Goal: Communication & Community: Ask a question

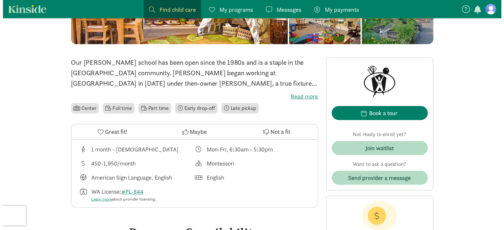
scroll to position [131, 0]
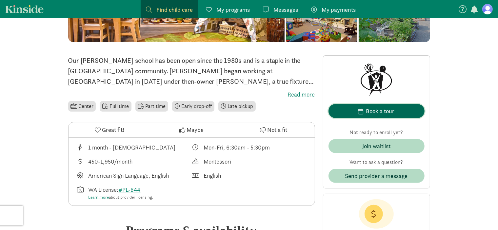
click at [385, 110] on div "Book a tour" at bounding box center [380, 111] width 29 height 9
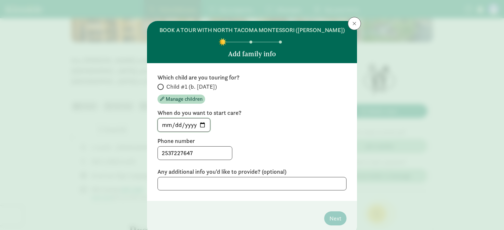
click at [203, 124] on input "[DATE]" at bounding box center [184, 125] width 52 height 13
type input "[DATE]"
click at [335, 116] on label "When do you want to start care?" at bounding box center [251, 113] width 189 height 8
click at [161, 87] on span at bounding box center [160, 87] width 6 height 6
click at [161, 87] on input "Child #1 (b. [DATE])" at bounding box center [159, 87] width 4 height 4
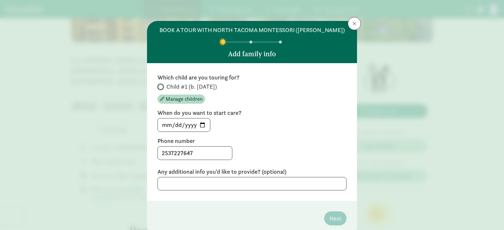
radio input "true"
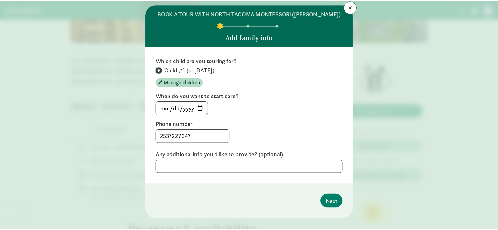
scroll to position [26, 0]
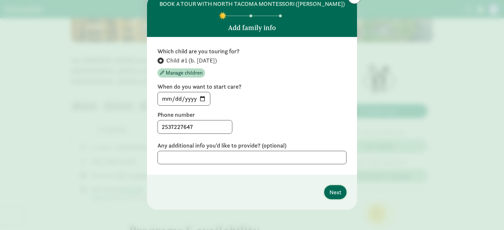
click at [334, 191] on span "Next" at bounding box center [335, 192] width 12 height 9
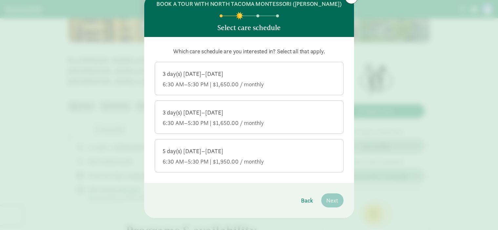
click at [267, 77] on div "3 day(s) [DATE]–[DATE]" at bounding box center [249, 74] width 172 height 8
click at [0, 0] on input "3 day(s) [DATE]–[DATE] 6:30 AM–5:30 PM | $1,650.00 / monthly" at bounding box center [0, 0] width 0 height 0
click at [260, 158] on div "6:30 AM–5:30 PM | $1,950.00 / monthly" at bounding box center [249, 162] width 172 height 8
click at [0, 0] on input "5 day(s) [DATE]–[DATE] 6:30 AM–5:30 PM | $1,950.00 / monthly" at bounding box center [0, 0] width 0 height 0
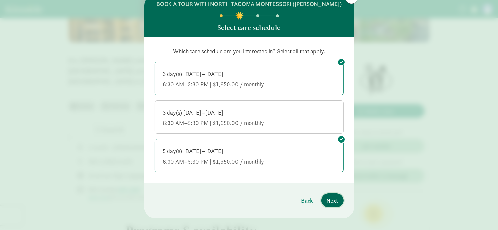
click at [332, 202] on span "Next" at bounding box center [333, 200] width 12 height 9
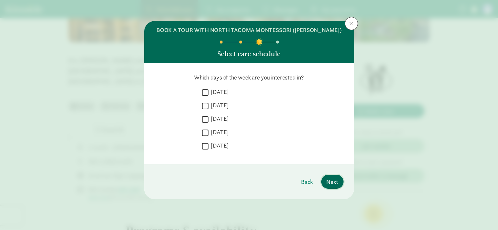
scroll to position [0, 0]
click at [205, 93] on input "[DATE]" at bounding box center [205, 92] width 7 height 9
checkbox input "true"
click at [205, 105] on input "[DATE]" at bounding box center [205, 106] width 7 height 9
checkbox input "true"
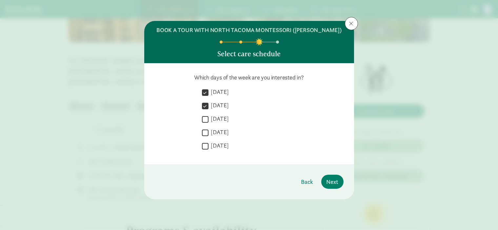
click at [206, 118] on input "[DATE]" at bounding box center [205, 119] width 7 height 9
checkbox input "true"
click at [206, 133] on input "[DATE]" at bounding box center [205, 133] width 7 height 9
checkbox input "true"
click at [327, 183] on span "Next" at bounding box center [333, 182] width 12 height 9
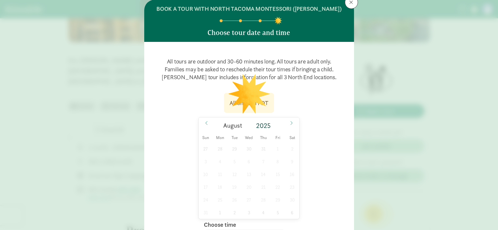
scroll to position [33, 0]
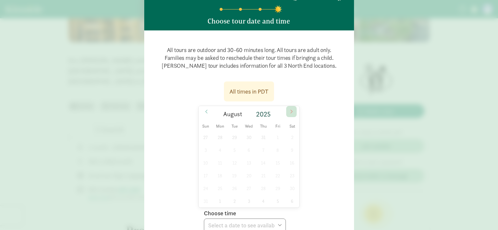
click at [290, 111] on icon at bounding box center [292, 112] width 4 height 5
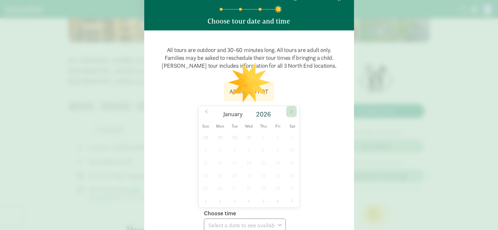
click at [290, 111] on icon at bounding box center [292, 112] width 4 height 5
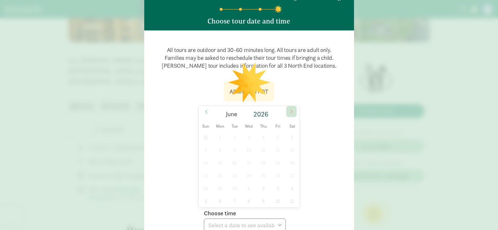
click at [290, 111] on icon at bounding box center [292, 112] width 4 height 5
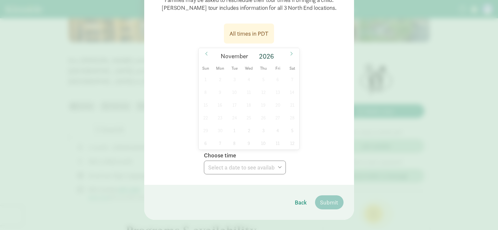
scroll to position [98, 0]
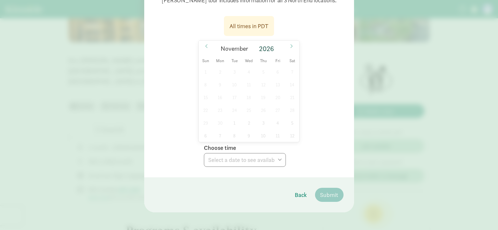
click at [257, 25] on div "All times in PDT" at bounding box center [249, 26] width 39 height 9
click at [240, 78] on div "1 2 3 4 5 6 7 8 9 10 11 12 13 14 15 16 17 18 19 20 21 22 23 24 25 26 27 28 29 3…" at bounding box center [249, 104] width 101 height 77
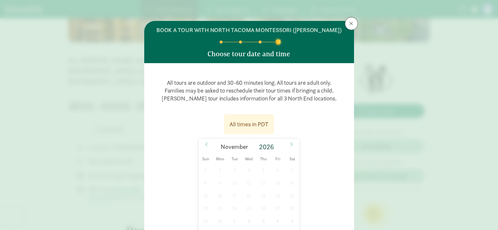
click at [251, 122] on div "All times in PDT" at bounding box center [249, 124] width 39 height 9
click at [290, 145] on icon at bounding box center [292, 144] width 4 height 5
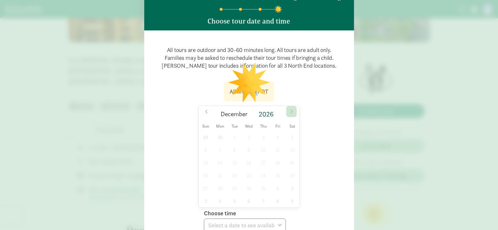
click at [290, 109] on span at bounding box center [291, 111] width 10 height 11
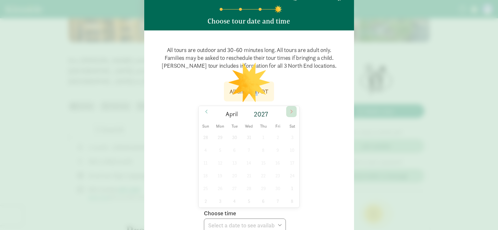
click at [290, 109] on span at bounding box center [291, 111] width 10 height 11
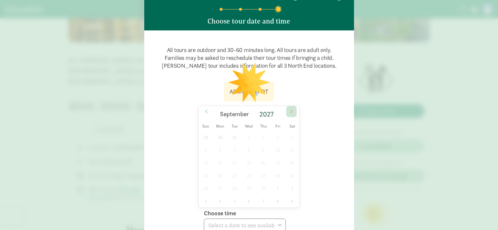
click at [290, 109] on span at bounding box center [291, 111] width 10 height 11
type input "2028"
click at [290, 109] on span at bounding box center [291, 111] width 10 height 11
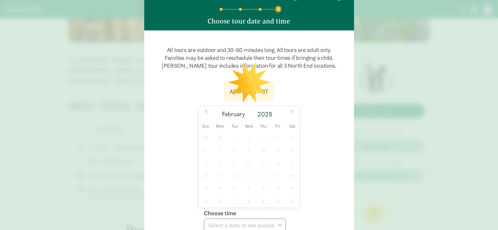
click at [276, 138] on div "30 31 1 2 3 4 5 6 7 8 9 10 11 12 13 14 15 16 17 18 19 20 21 22 23 24 25 26 27 2…" at bounding box center [249, 169] width 101 height 77
click at [276, 137] on div "30 31 1 2 3 4 5 6 7 8 9 10 11 12 13 14 15 16 17 18 19 20 21 22 23 24 25 26 27 2…" at bounding box center [249, 169] width 101 height 77
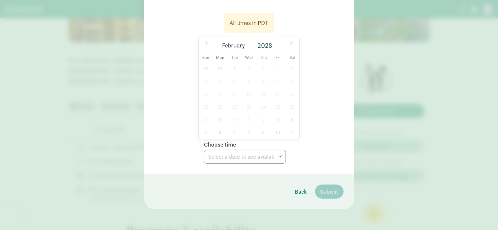
click at [263, 107] on div "30 31 1 2 3 4 5 6 7 8 9 10 11 12 13 14 15 16 17 18 19 20 21 22 23 24 25 26 27 2…" at bounding box center [249, 100] width 101 height 77
click at [248, 94] on div "30 31 1 2 3 4 5 6 7 8 9 10 11 12 13 14 15 16 17 18 19 20 21 22 23 24 25 26 27 2…" at bounding box center [249, 101] width 101 height 77
drag, startPoint x: 299, startPoint y: 191, endPoint x: 298, endPoint y: 167, distance: 24.3
click at [299, 191] on span "Back" at bounding box center [301, 192] width 12 height 9
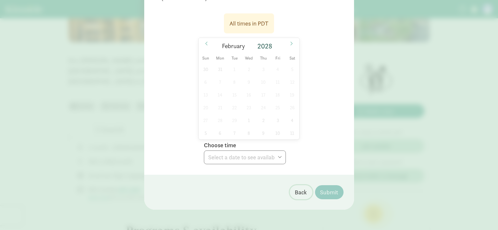
scroll to position [0, 0]
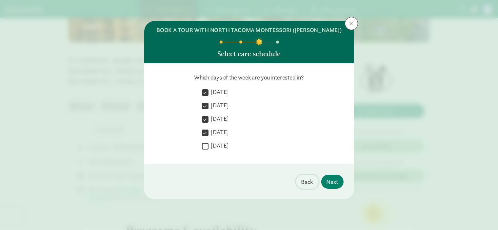
click at [304, 183] on span "Back" at bounding box center [307, 182] width 12 height 9
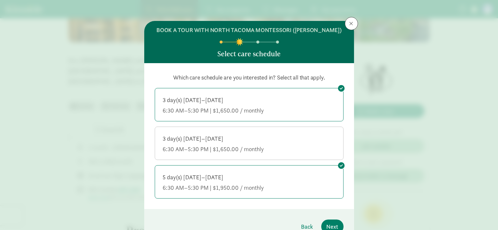
click at [323, 178] on div "5 day(s) [DATE]–[DATE]" at bounding box center [249, 178] width 172 height 8
click at [0, 0] on input "5 day(s) [DATE]–[DATE] 6:30 AM–5:30 PM | $1,950.00 / monthly" at bounding box center [0, 0] width 0 height 0
click at [332, 226] on span "Next" at bounding box center [333, 227] width 12 height 9
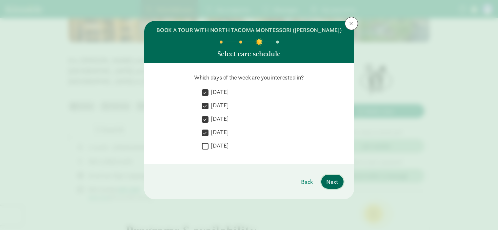
click at [336, 183] on span "Next" at bounding box center [333, 182] width 12 height 9
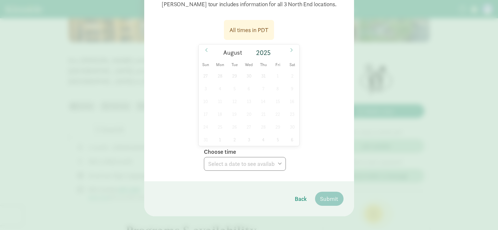
scroll to position [98, 0]
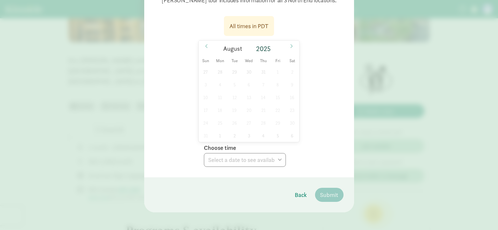
drag, startPoint x: 277, startPoint y: 80, endPoint x: 282, endPoint y: 59, distance: 22.0
click at [277, 80] on div "27 28 29 30 31 1 2 3 4 5 6 7 8 9 10 11 12 13 14 15 16 17 18 19 20 21 22 23 24 2…" at bounding box center [249, 104] width 101 height 77
click at [290, 45] on icon at bounding box center [292, 46] width 4 height 5
click at [282, 75] on div "31 1 2 3 4 5 6 7 8 9 10 11 12 13 14 15 16 17 18 19 20 21 22 23 24 25 26 27 28 2…" at bounding box center [249, 104] width 101 height 77
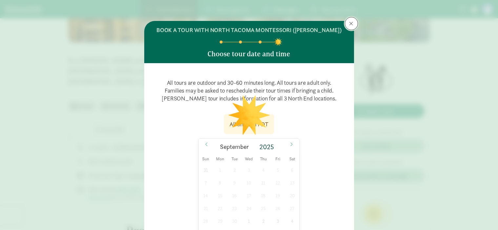
click at [354, 23] on button at bounding box center [351, 23] width 13 height 13
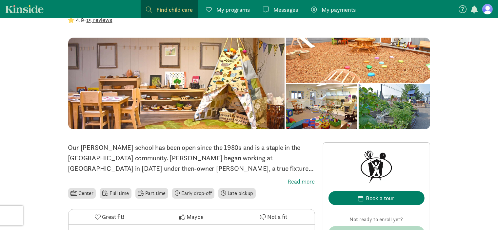
scroll to position [33, 0]
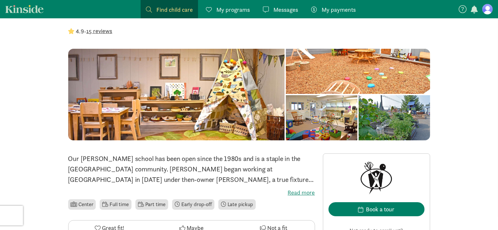
click at [397, 120] on div at bounding box center [394, 117] width 71 height 45
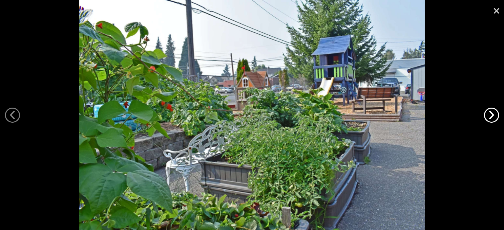
click at [488, 114] on link "›" at bounding box center [491, 115] width 15 height 15
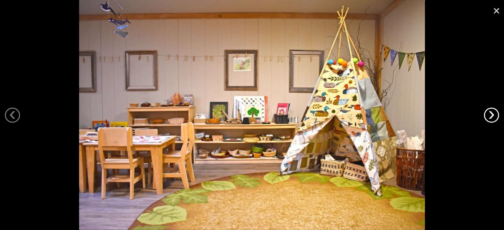
click at [484, 114] on link "›" at bounding box center [491, 115] width 15 height 15
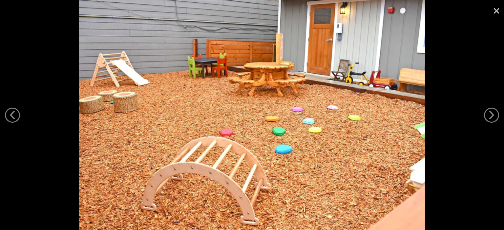
click at [493, 12] on link "×" at bounding box center [496, 10] width 15 height 20
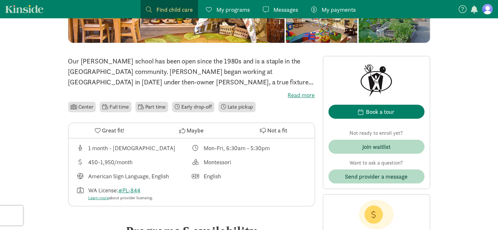
scroll to position [131, 0]
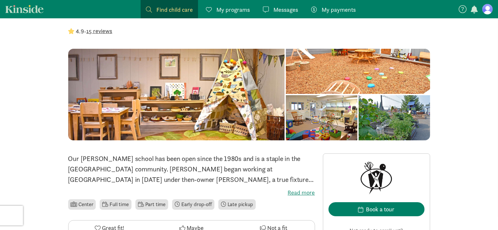
scroll to position [0, 0]
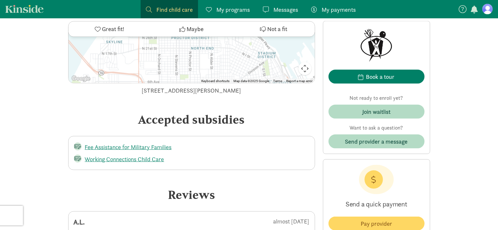
scroll to position [992, 0]
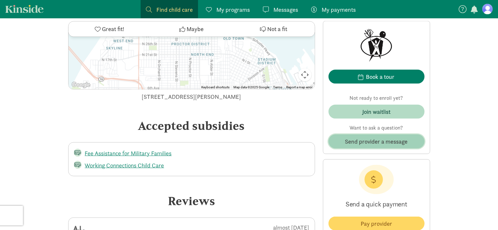
click at [375, 143] on span "Send provider a message" at bounding box center [376, 141] width 63 height 9
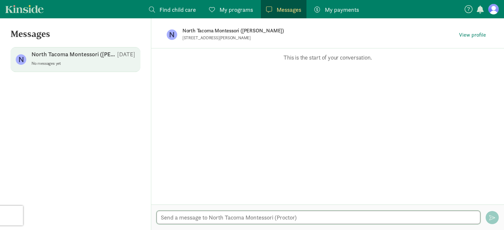
click at [249, 220] on textarea at bounding box center [318, 217] width 324 height 13
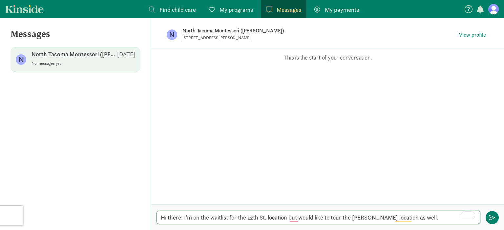
click at [263, 219] on textarea "Hi there! I'm on the waitlist for the 12th St. location but would like to tour …" at bounding box center [318, 217] width 324 height 13
click at [291, 218] on textarea "Hi there! I'm on the waitlist for the 12th St. location but would like to tour …" at bounding box center [318, 217] width 324 height 13
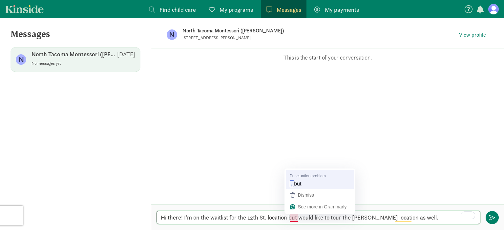
type textarea "Hi there! I'm on the waitlist for the 12th St. location, but would like to tour…"
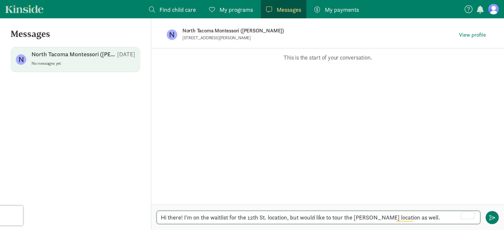
click at [303, 217] on textarea "Hi there! I'm on the waitlist for the 12th St. location, but would like to tour…" at bounding box center [318, 217] width 324 height 13
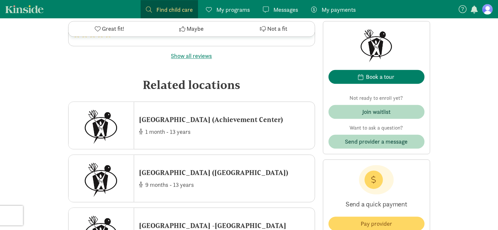
scroll to position [1346, 0]
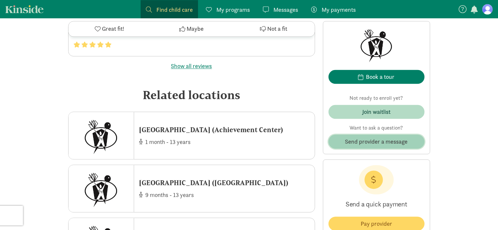
click at [380, 143] on span "Send provider a message" at bounding box center [376, 141] width 63 height 9
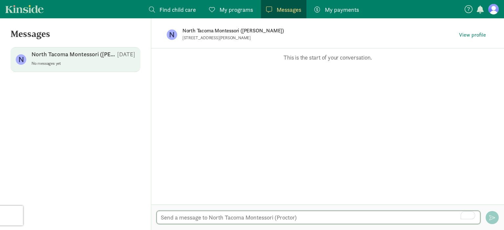
paste textarea "Hi there! I'm on the waitlist for the 12th St. location, but would like to tour…"
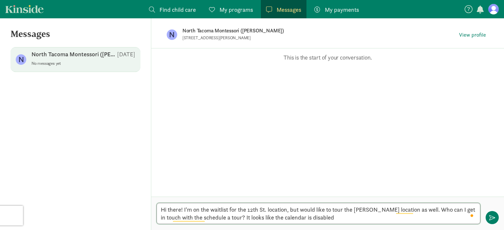
click at [287, 217] on textarea "Hi there! I'm on the waitlist for the 12th St. location, but would like to tour…" at bounding box center [318, 213] width 324 height 21
click at [380, 218] on textarea "Hi there! I'm on the waitlist for the 12th St. location, but would like to tour…" at bounding box center [318, 213] width 324 height 21
click at [193, 211] on textarea "Hi there! I'm on the waitlist for the 12th St. location, but would like to tour…" at bounding box center [318, 213] width 324 height 21
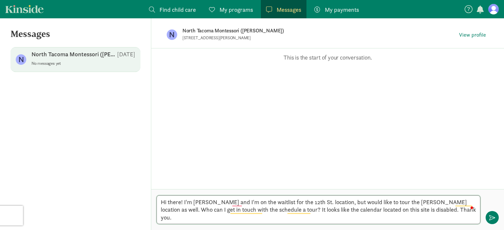
click at [384, 219] on textarea "Hi there! I'm [PERSON_NAME] and I'm on the waitlist for the 12th St. location, …" at bounding box center [318, 210] width 324 height 29
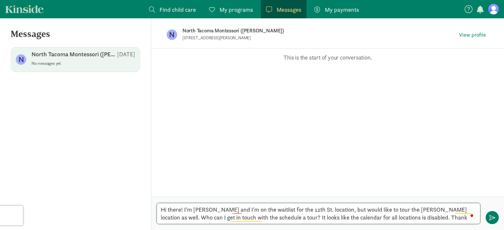
click at [321, 219] on textarea "Hi there! I'm [PERSON_NAME] and I'm on the waitlist for the 12th St. location, …" at bounding box center [318, 213] width 324 height 21
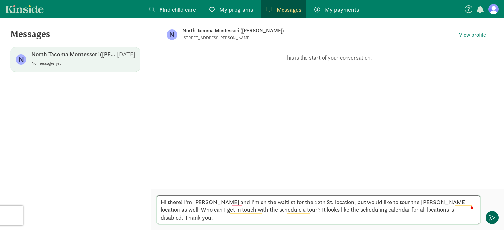
type textarea "Hi there! I'm [PERSON_NAME] and I'm on the waitlist for the 12th St. location, …"
click at [494, 218] on span "button" at bounding box center [492, 218] width 6 height 6
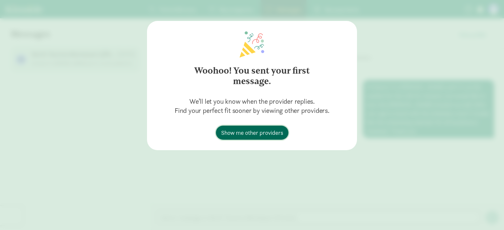
click at [266, 137] on span "Show me other providers" at bounding box center [252, 133] width 62 height 9
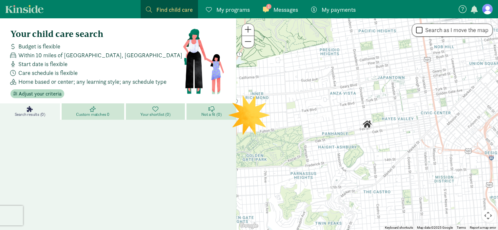
click at [282, 3] on link "1 Messages Messages" at bounding box center [281, 9] width 46 height 18
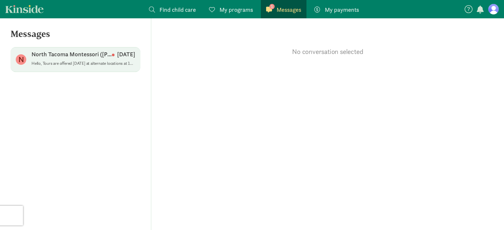
click at [50, 51] on p "North Tacoma Montessori ([PERSON_NAME])" at bounding box center [71, 54] width 80 height 8
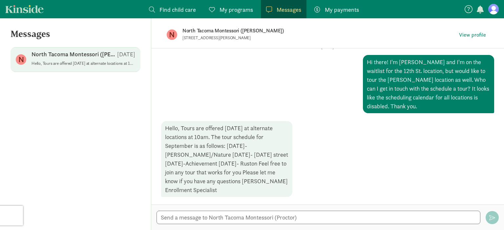
scroll to position [25, 0]
click at [230, 218] on textarea at bounding box center [318, 217] width 324 height 13
click at [270, 219] on textarea "To enrich screen reader interactions, please activate Accessibility in Grammarl…" at bounding box center [318, 217] width 324 height 13
drag, startPoint x: 233, startPoint y: 146, endPoint x: 202, endPoint y: 152, distance: 32.2
click at [202, 152] on div "Hello, Tours are offered on Wednesday at alternate locations at 10am. The tour …" at bounding box center [226, 159] width 131 height 76
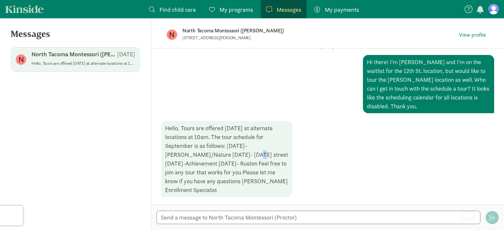
click at [218, 154] on div "Hello, Tours are offered on Wednesday at alternate locations at 10am. The tour …" at bounding box center [226, 159] width 131 height 76
drag, startPoint x: 243, startPoint y: 155, endPoint x: 253, endPoint y: 155, distance: 9.8
click at [253, 155] on div "Hello, Tours are offered on Wednesday at alternate locations at 10am. The tour …" at bounding box center [226, 159] width 131 height 76
click at [206, 156] on div "Hello, Tours are offered on Wednesday at alternate locations at 10am. The tour …" at bounding box center [226, 159] width 131 height 76
click at [256, 157] on div "Hello, Tours are offered on Wednesday at alternate locations at 10am. The tour …" at bounding box center [226, 159] width 131 height 76
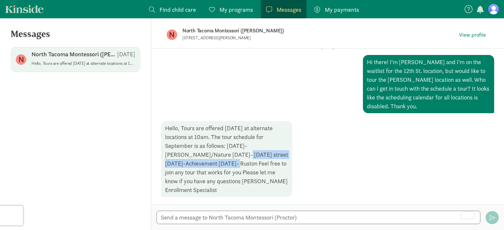
drag, startPoint x: 205, startPoint y: 156, endPoint x: 205, endPoint y: 162, distance: 5.2
click at [205, 162] on div "Hello, Tours are offered on Wednesday at alternate locations at 10am. The tour …" at bounding box center [226, 159] width 131 height 76
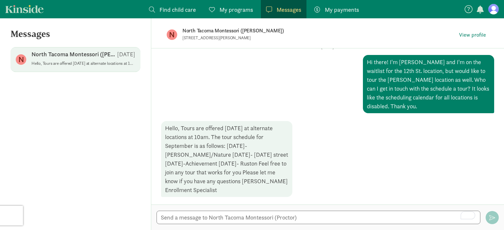
click at [225, 161] on div "Hello, Tours are offered on Wednesday at alternate locations at 10am. The tour …" at bounding box center [226, 159] width 131 height 76
click at [308, 214] on textarea "To enrich screen reader interactions, please activate Accessibility in Grammarl…" at bounding box center [318, 217] width 324 height 13
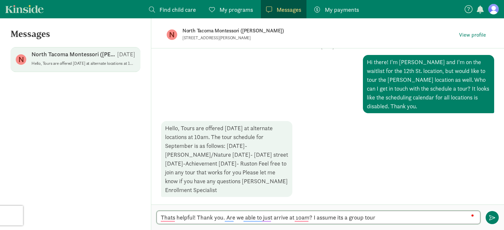
type textarea "Thats helpful! Thank you. Are we able to just arrive at 10am? I assume its a gr…"
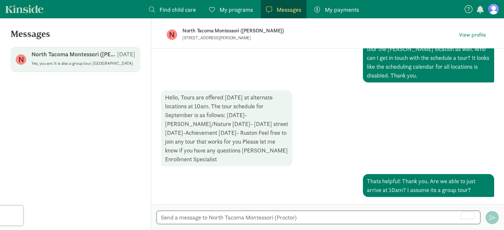
scroll to position [78, 0]
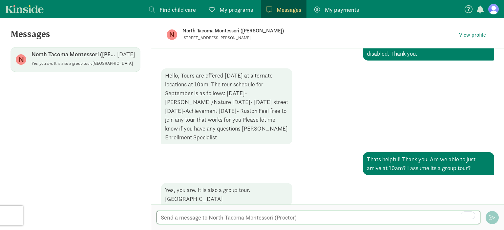
click at [260, 217] on textarea "To enrich screen reader interactions, please activate Accessibility in Grammarl…" at bounding box center [318, 217] width 324 height 13
click at [165, 218] on textarea "And one last question -" at bounding box center [318, 217] width 324 height 13
click at [273, 217] on textarea "Thank you! And one last question -" at bounding box center [318, 217] width 324 height 13
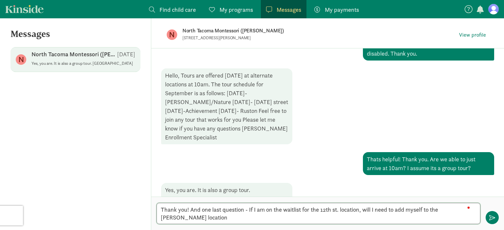
scroll to position [0, 0]
click at [224, 218] on textarea "Thank you! And one last question - If I am on the waitlist for the 12th st. loc…" at bounding box center [318, 213] width 324 height 21
click at [254, 210] on textarea "Thank you! And one last question - If I am on the waitlist for the 12th st. loc…" at bounding box center [318, 213] width 324 height 21
drag, startPoint x: 264, startPoint y: 210, endPoint x: 253, endPoint y: 210, distance: 10.5
click at [253, 210] on textarea "Thank you! And one last question - If I am on the waitlist for the 12th st. loc…" at bounding box center [318, 213] width 324 height 21
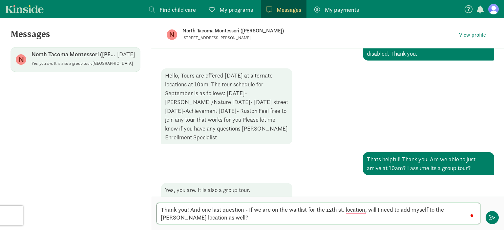
click at [379, 211] on textarea "Thank you! And one last question - If we are on the waitlist for the 12th st. l…" at bounding box center [318, 213] width 324 height 21
click at [424, 210] on textarea "Thank you! And one last question - If we are on the waitlist for the 12th st. l…" at bounding box center [318, 213] width 324 height 21
drag, startPoint x: 229, startPoint y: 215, endPoint x: 203, endPoint y: 218, distance: 26.7
click at [203, 218] on textarea "Thank you! And one last question - If we are on the waitlist for the 12th st. l…" at bounding box center [318, 213] width 324 height 21
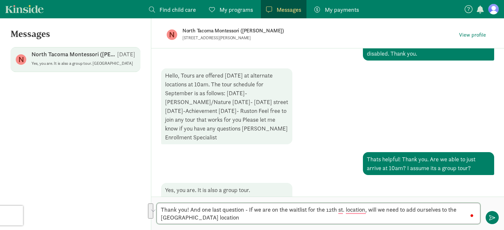
drag, startPoint x: 386, startPoint y: 218, endPoint x: 445, endPoint y: 209, distance: 59.4
click at [445, 209] on textarea "Thank you! And one last question - If we are on the waitlist for the 12th st. l…" at bounding box center [318, 213] width 324 height 21
type textarea "Thank you! And one last question - If we are on the waitlist for the 12th st. l…"
click at [348, 221] on textarea "Thank you! And one last question - If we are on the waitlist for the 12th st. l…" at bounding box center [318, 213] width 324 height 21
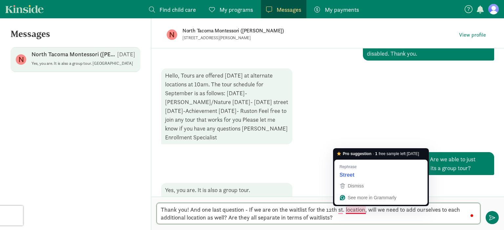
click at [384, 215] on textarea "Thank you! And one last question - If we are on the waitlist for the 12th st. l…" at bounding box center [318, 213] width 324 height 21
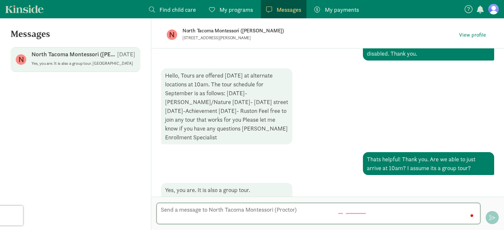
scroll to position [126, 0]
